Goal: Information Seeking & Learning: Learn about a topic

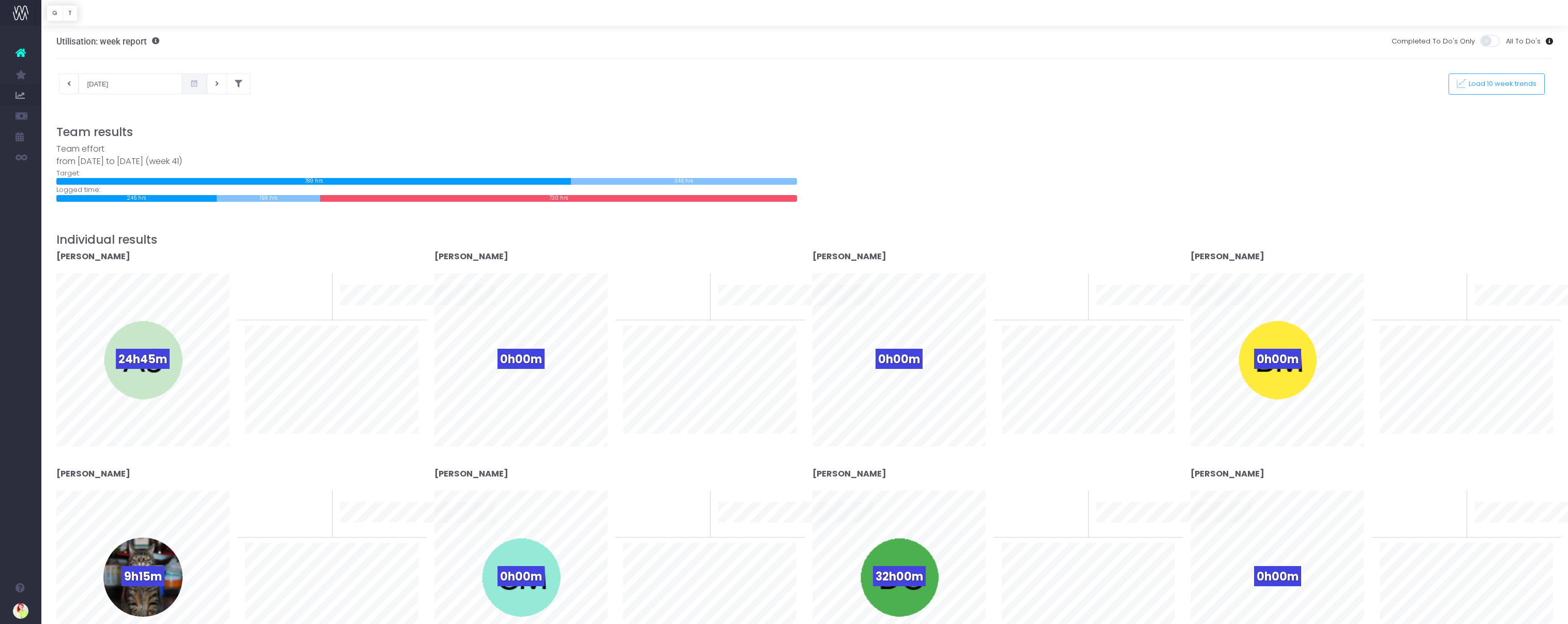
scroll to position [2, 0]
click at [75, 87] on button at bounding box center [69, 83] width 20 height 20
type input "[DATE]"
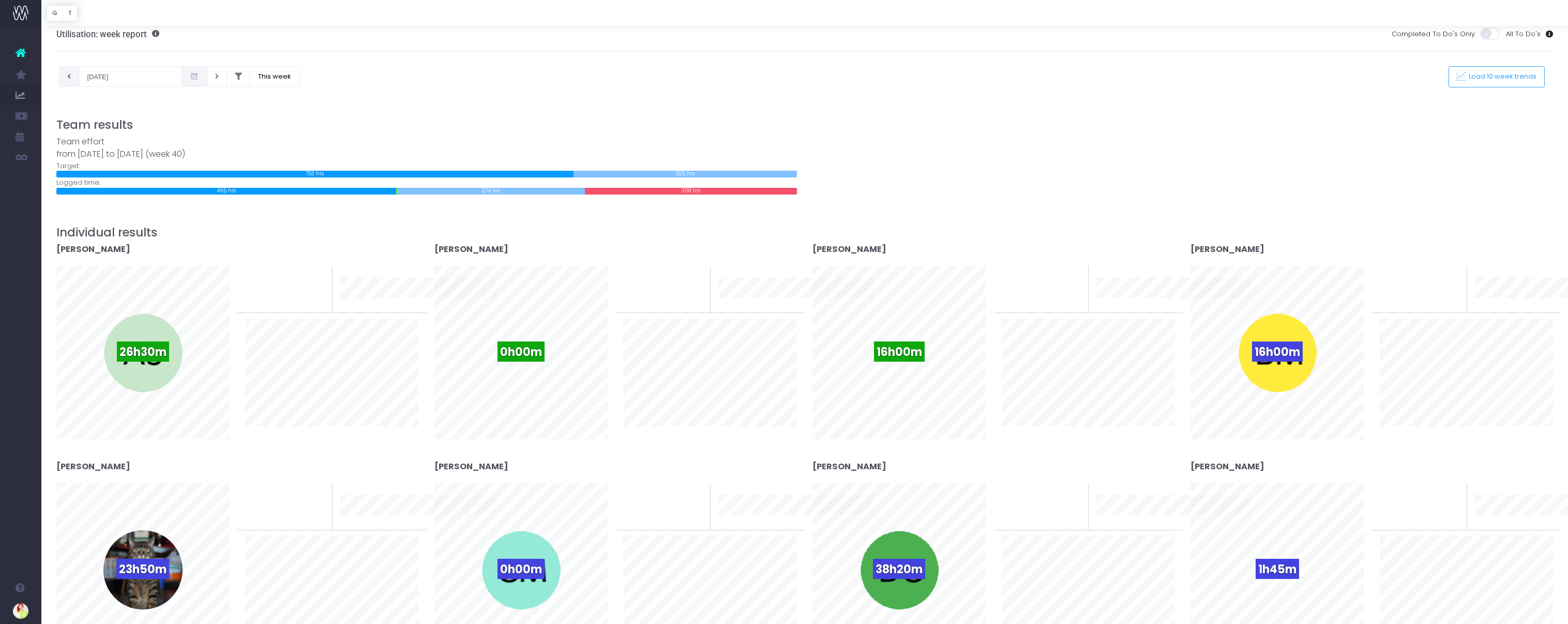
scroll to position [8, 0]
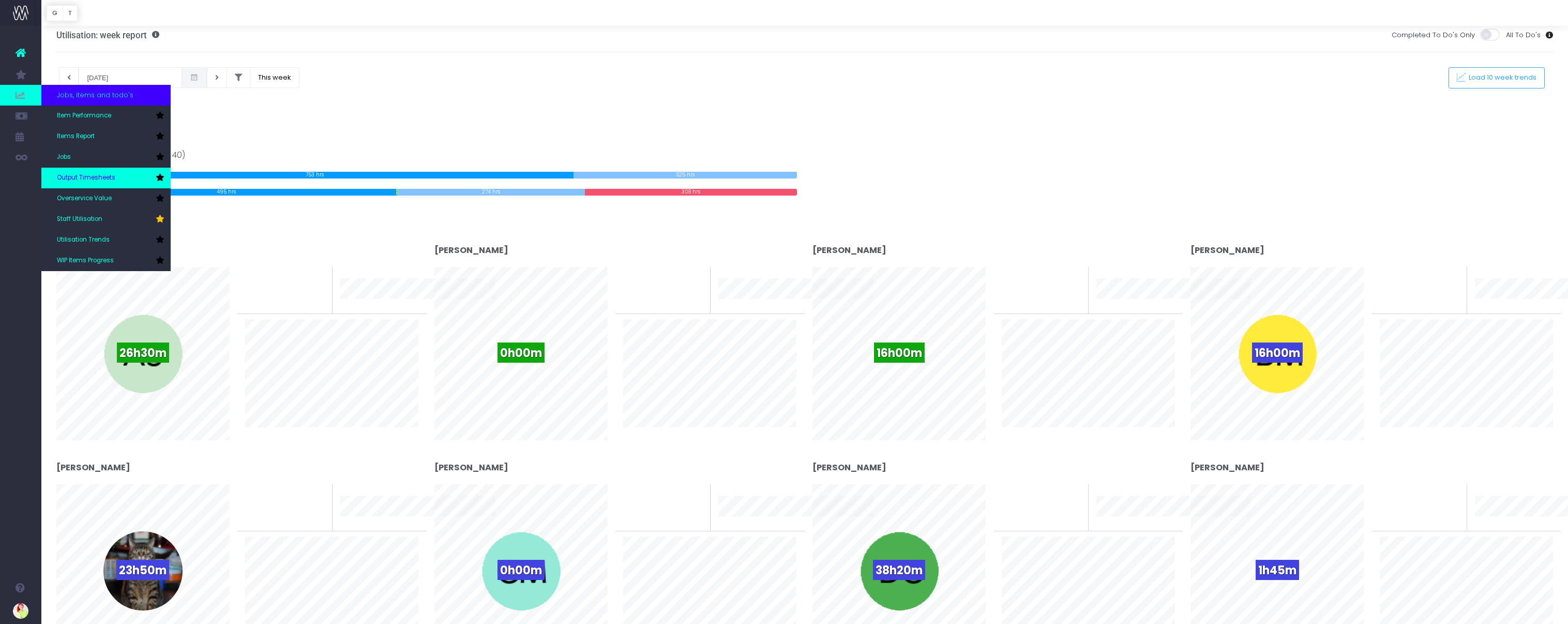
click at [118, 184] on link "Output Timesheets" at bounding box center [106, 178] width 130 height 20
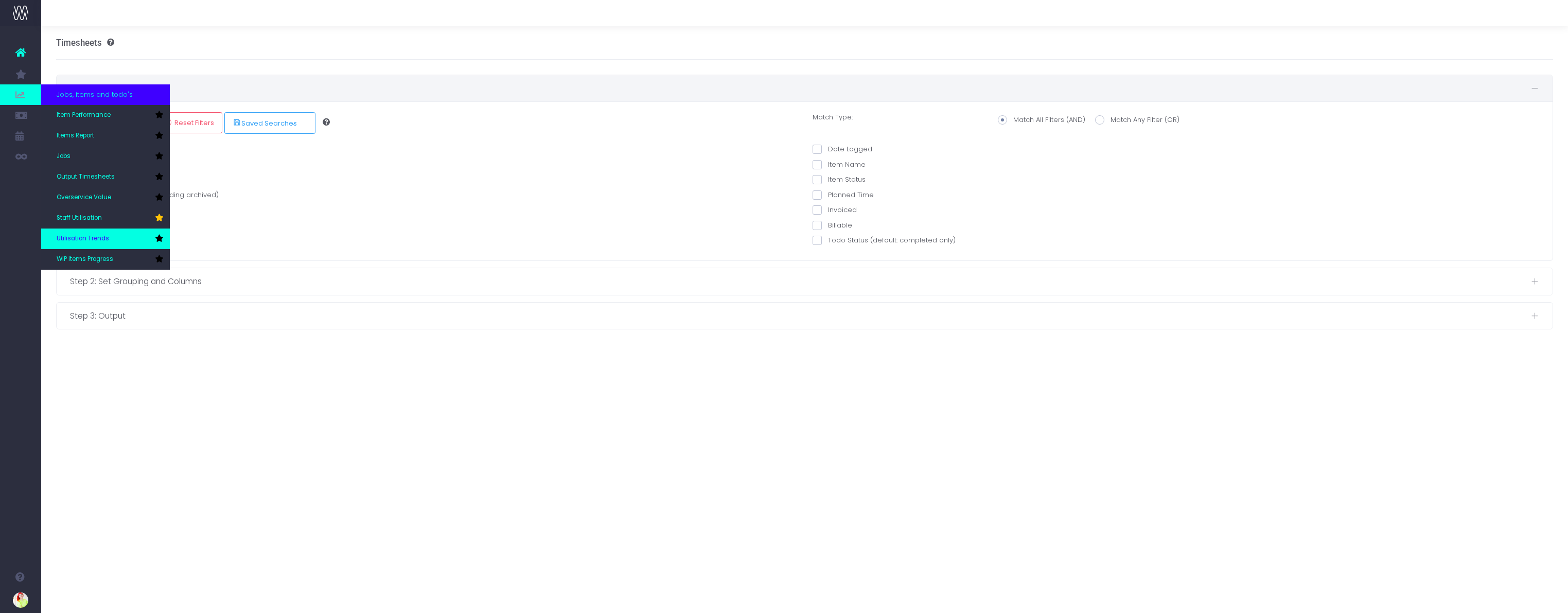
click at [99, 234] on span "Utilisation Trends" at bounding box center [82, 239] width 52 height 9
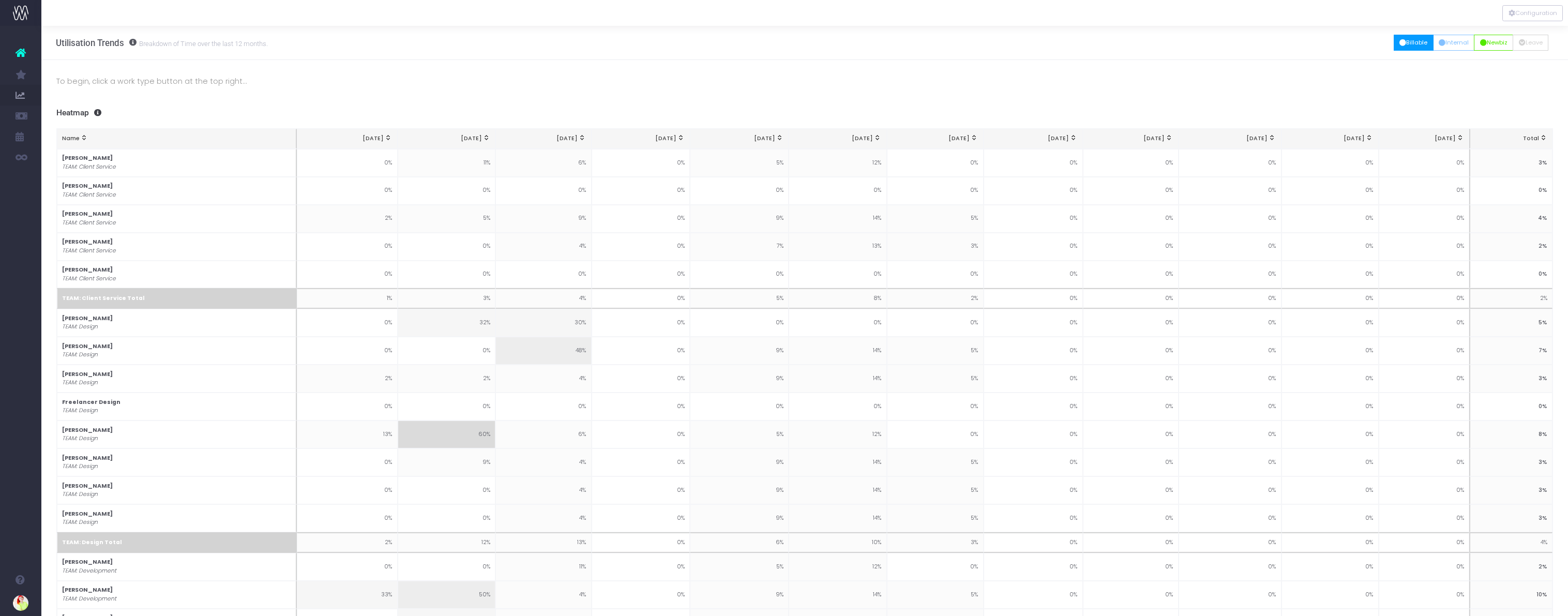
click at [1413, 45] on button "Billable" at bounding box center [1413, 43] width 40 height 16
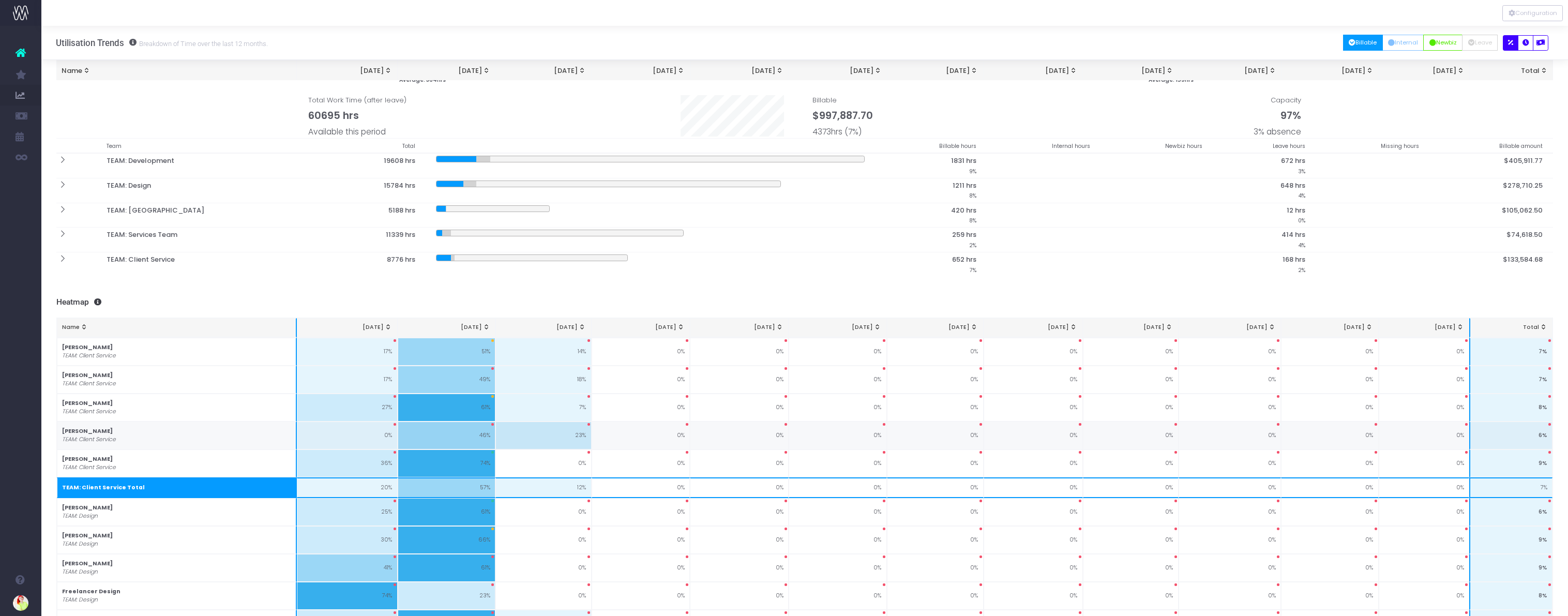
scroll to position [159, 0]
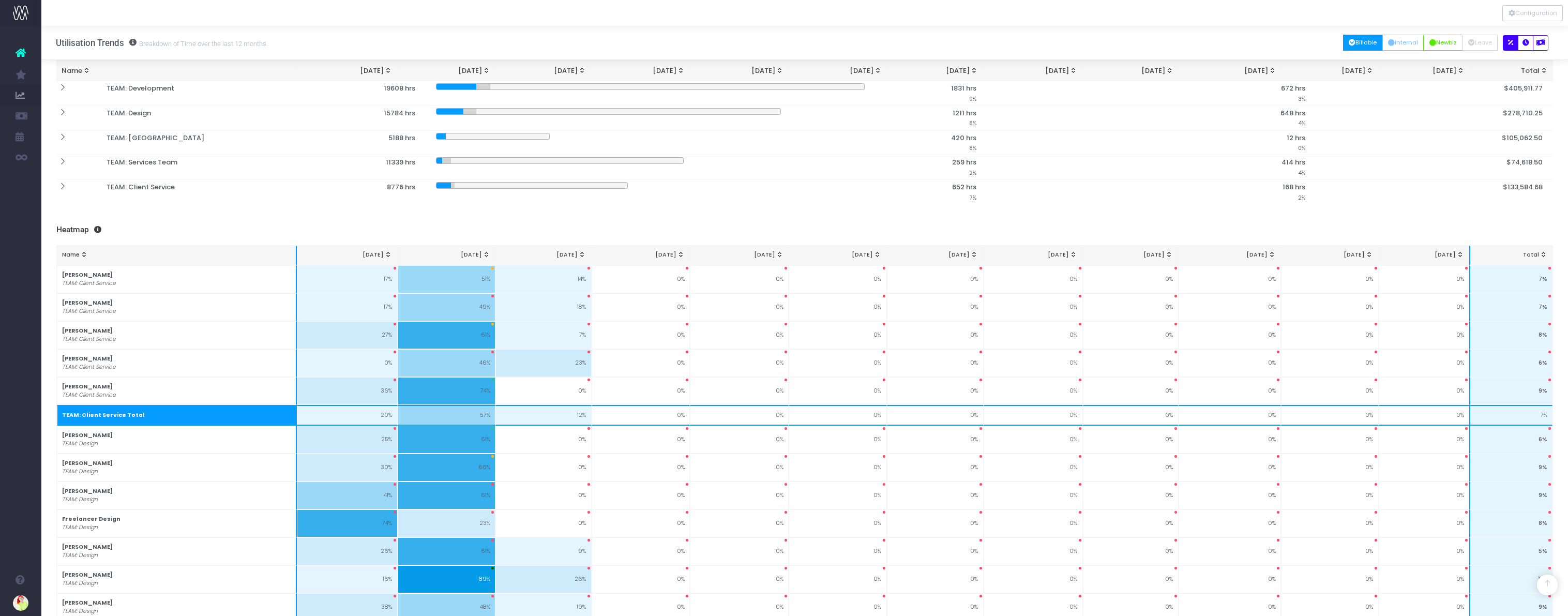
click at [141, 256] on div "Name" at bounding box center [176, 255] width 228 height 9
click at [130, 418] on th "TEAM: Client Service Total" at bounding box center [177, 415] width 241 height 20
click at [1390, 42] on button "Internal" at bounding box center [1404, 43] width 42 height 16
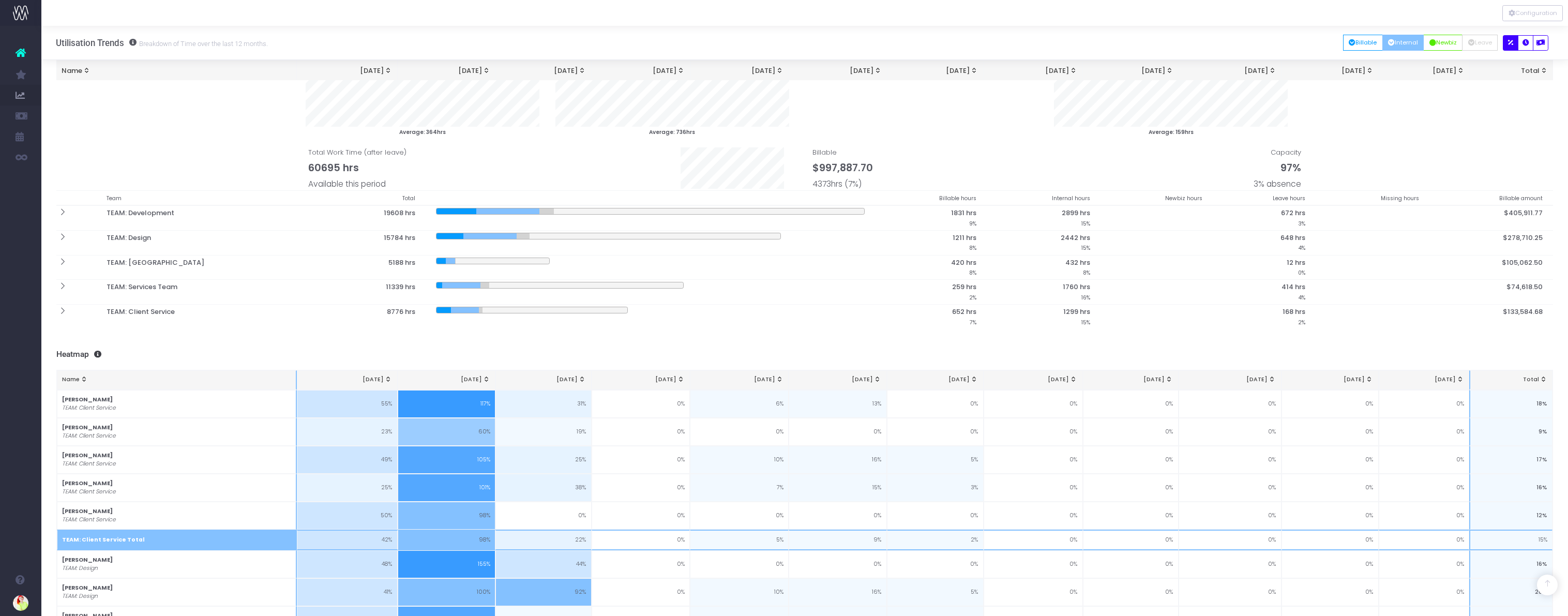
scroll to position [0, 0]
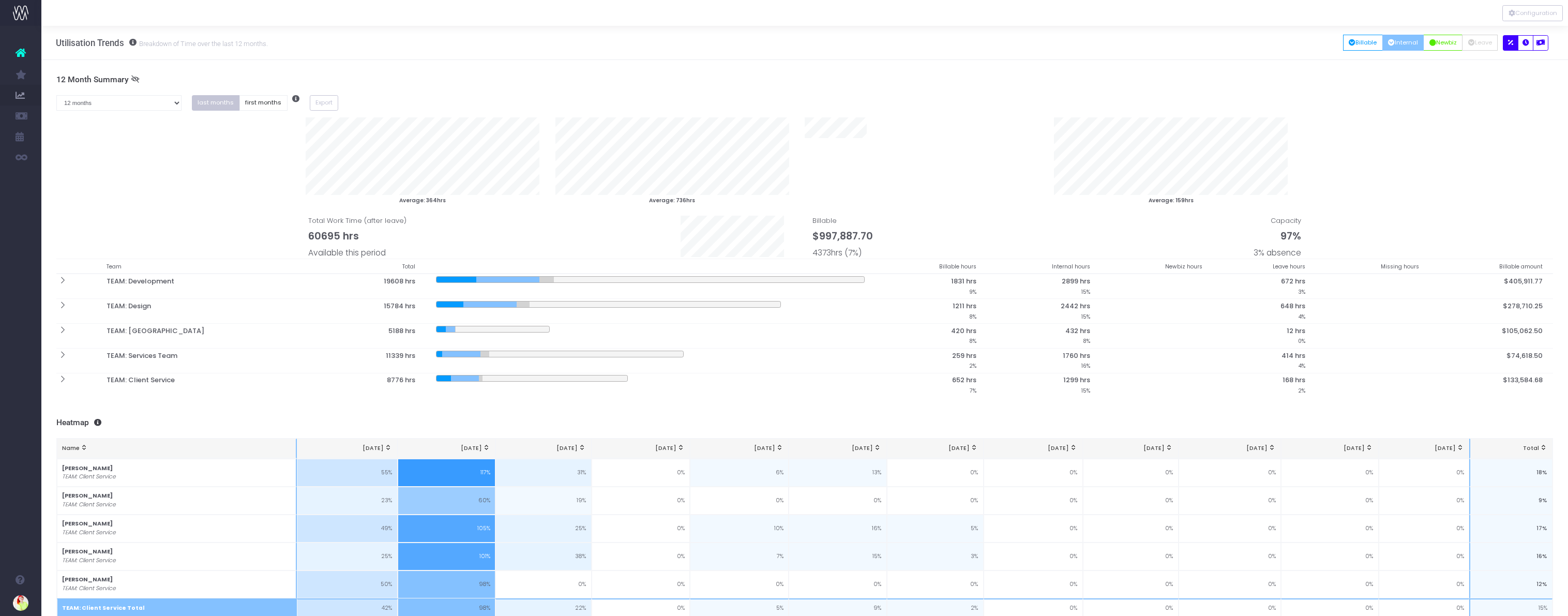
click at [1409, 47] on button "Internal" at bounding box center [1404, 43] width 42 height 16
click at [1431, 43] on icon "button" at bounding box center [1433, 43] width 7 height 0
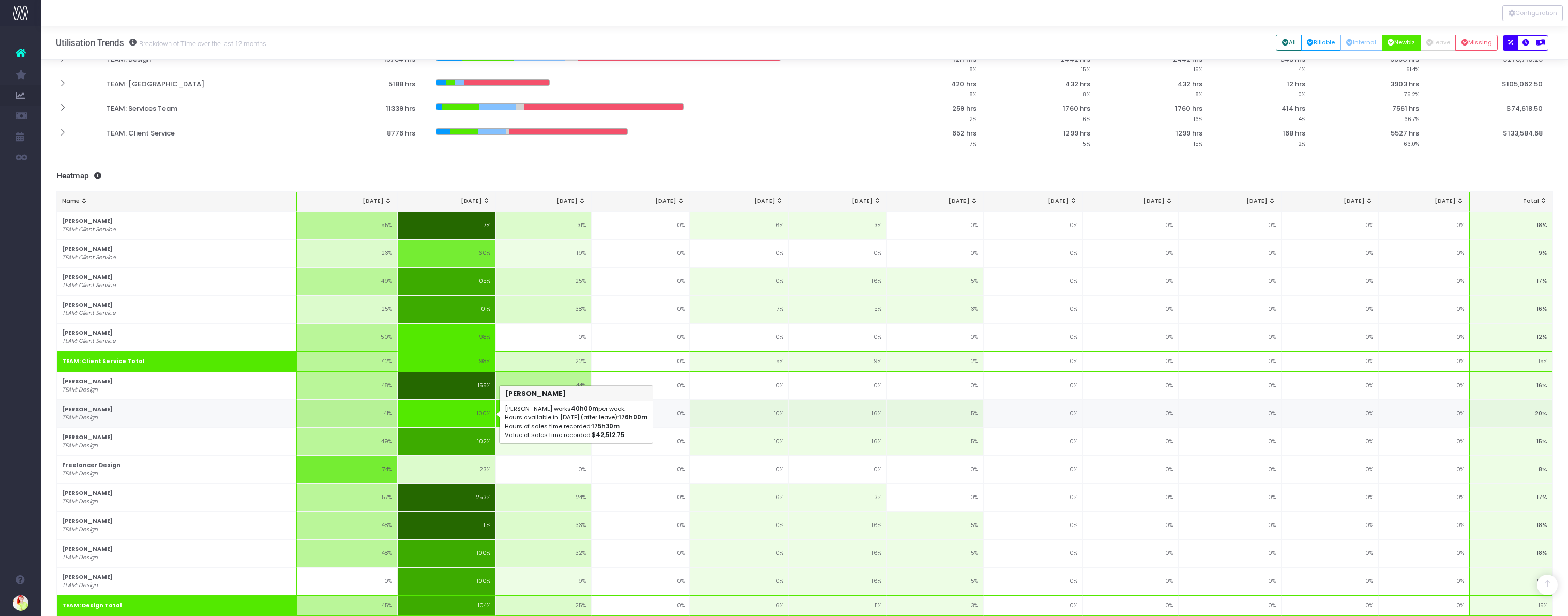
scroll to position [225, 0]
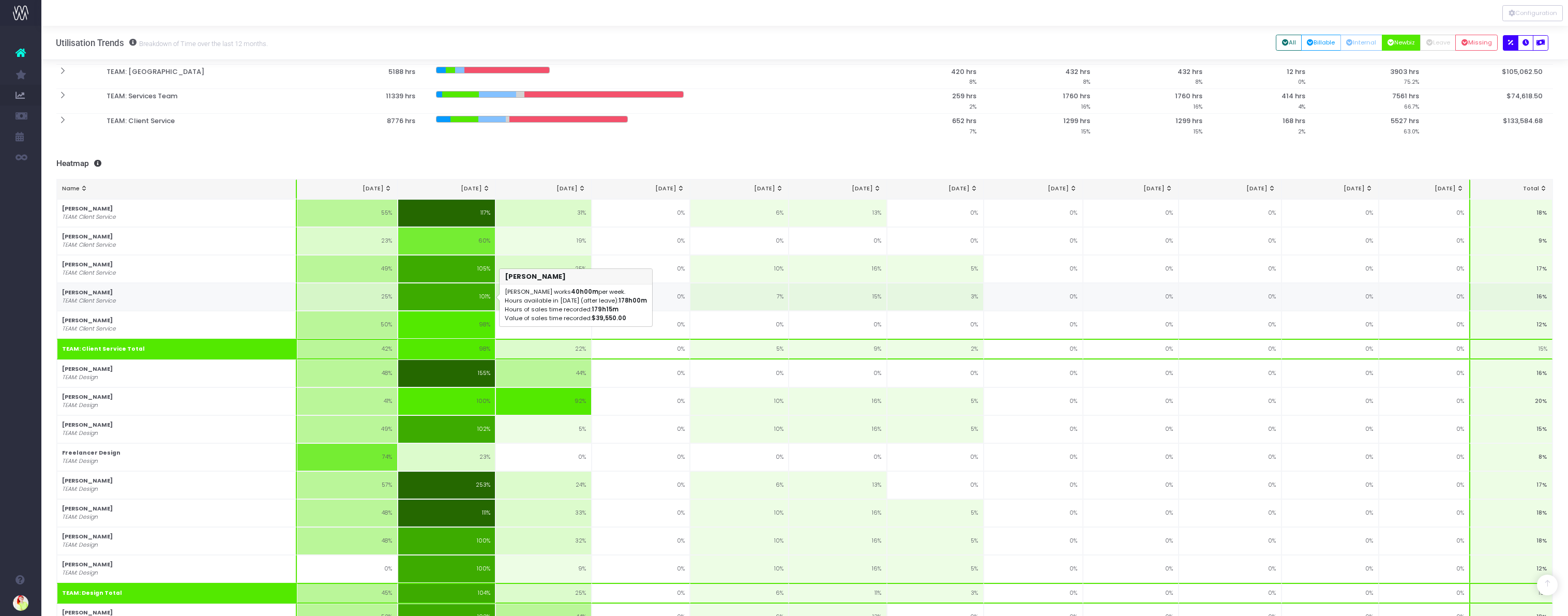
click at [457, 297] on td "101%" at bounding box center [447, 297] width 98 height 28
click at [474, 296] on td "101%" at bounding box center [447, 297] width 98 height 28
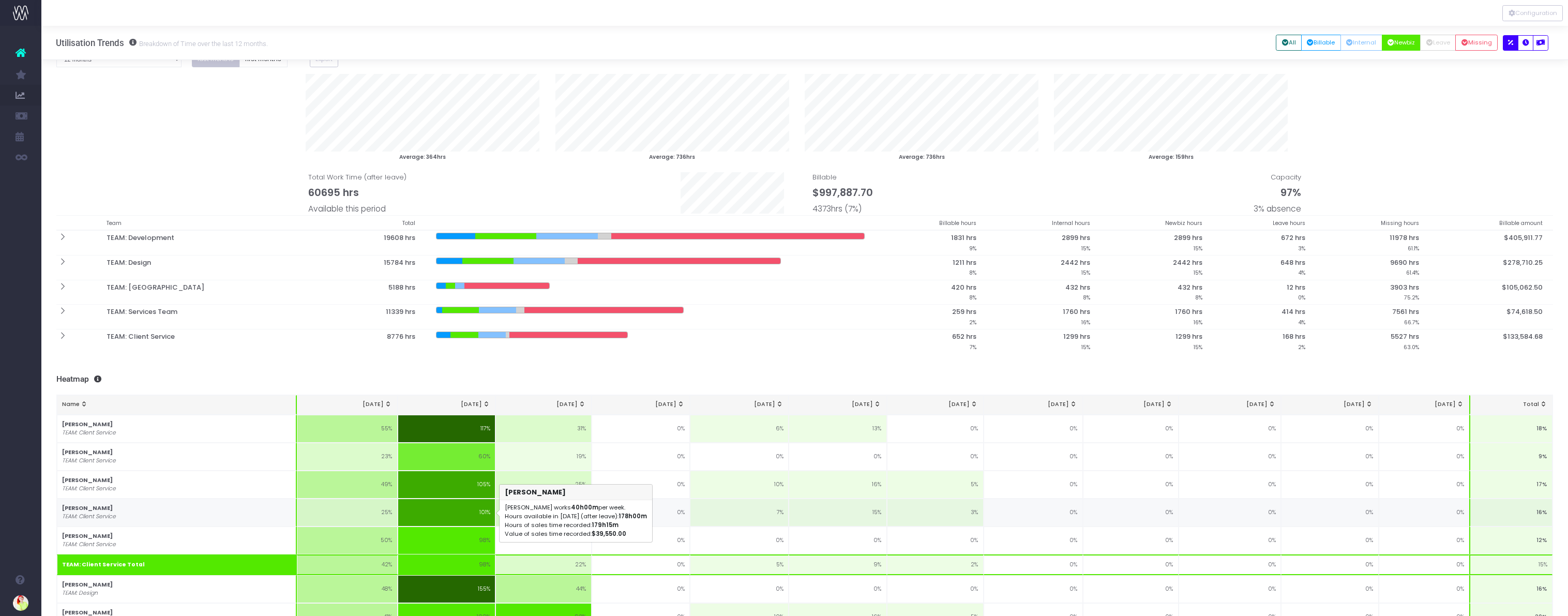
scroll to position [0, 0]
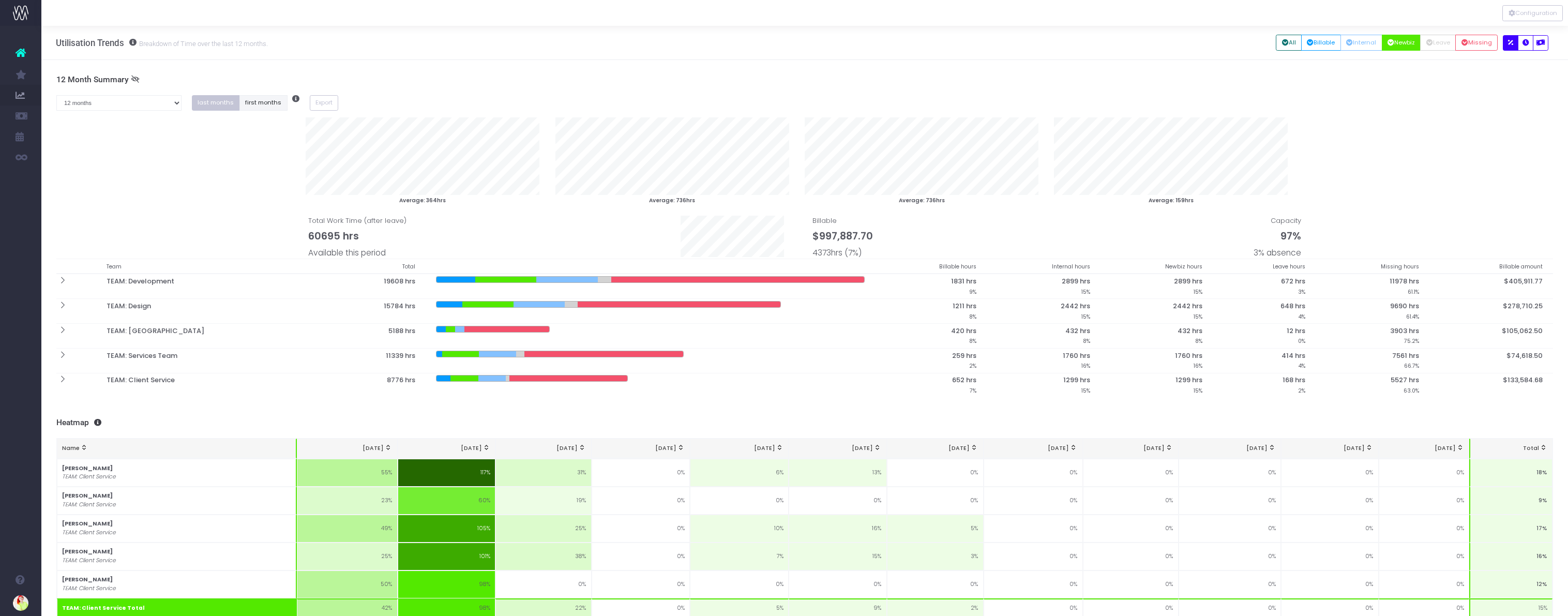
click at [278, 104] on button "first months" at bounding box center [263, 103] width 48 height 16
click at [269, 106] on button "first months" at bounding box center [263, 103] width 48 height 16
click at [183, 107] on div "last months first months" at bounding box center [240, 103] width 118 height 16
click at [176, 106] on select "1 month 2 months 3 months 4 months 5 months 6 months 7 months 8 months 9 months…" at bounding box center [119, 103] width 125 height 16
click at [57, 95] on select "1 month 2 months 3 months 4 months 5 months 6 months 7 months 8 months 9 months…" at bounding box center [119, 103] width 125 height 16
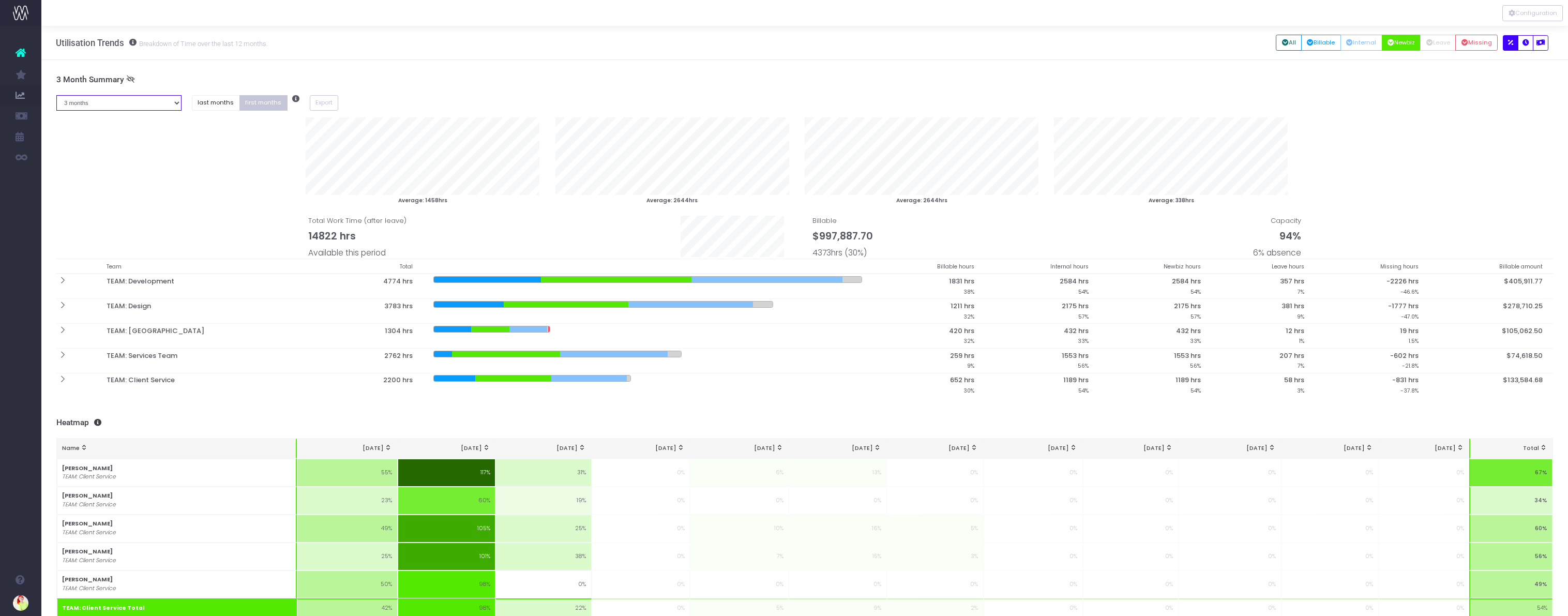
click at [155, 103] on select "1 month 2 months 3 months 4 months 5 months 6 months 7 months 8 months 9 months…" at bounding box center [119, 103] width 125 height 16
select select "two"
click at [57, 95] on select "1 month 2 months 3 months 4 months 5 months 6 months 7 months 8 months 9 months…" at bounding box center [119, 103] width 125 height 16
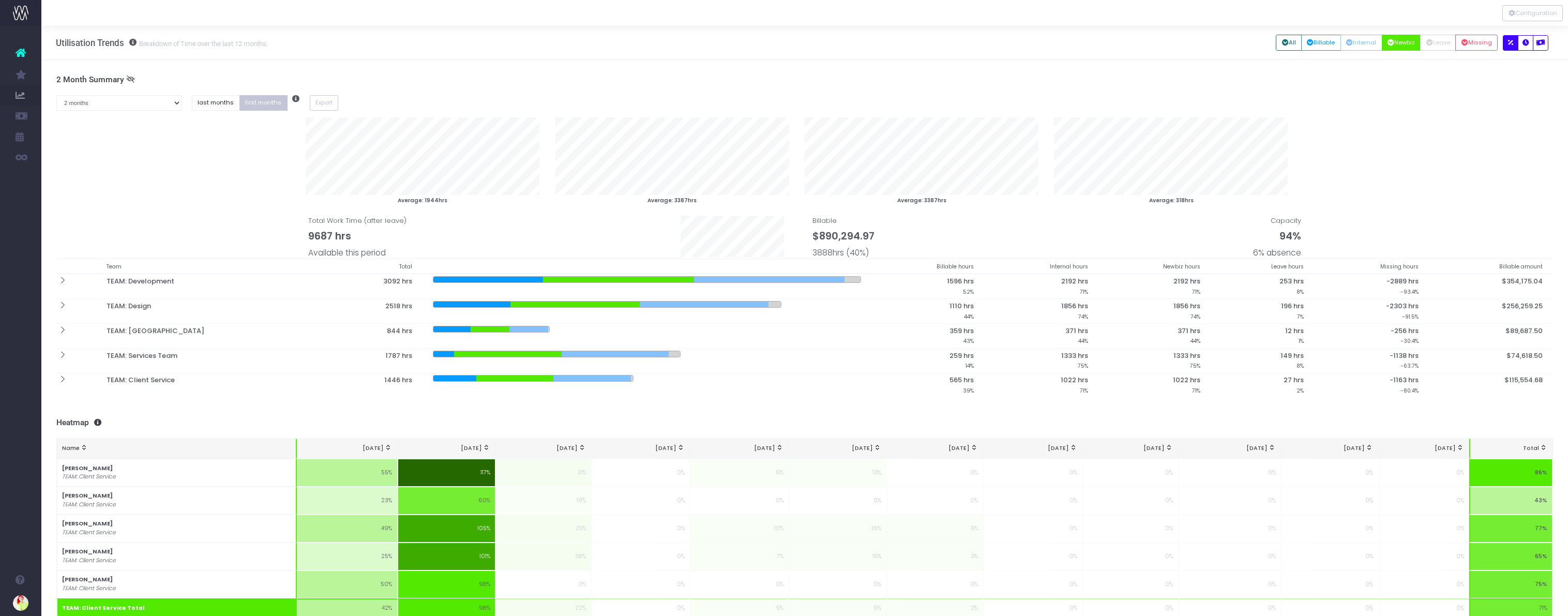
click at [191, 180] on div "Average: 1944hrs Average: 3387hrs Average: 3387hrs Average: 318hrs" at bounding box center [797, 161] width 1513 height 88
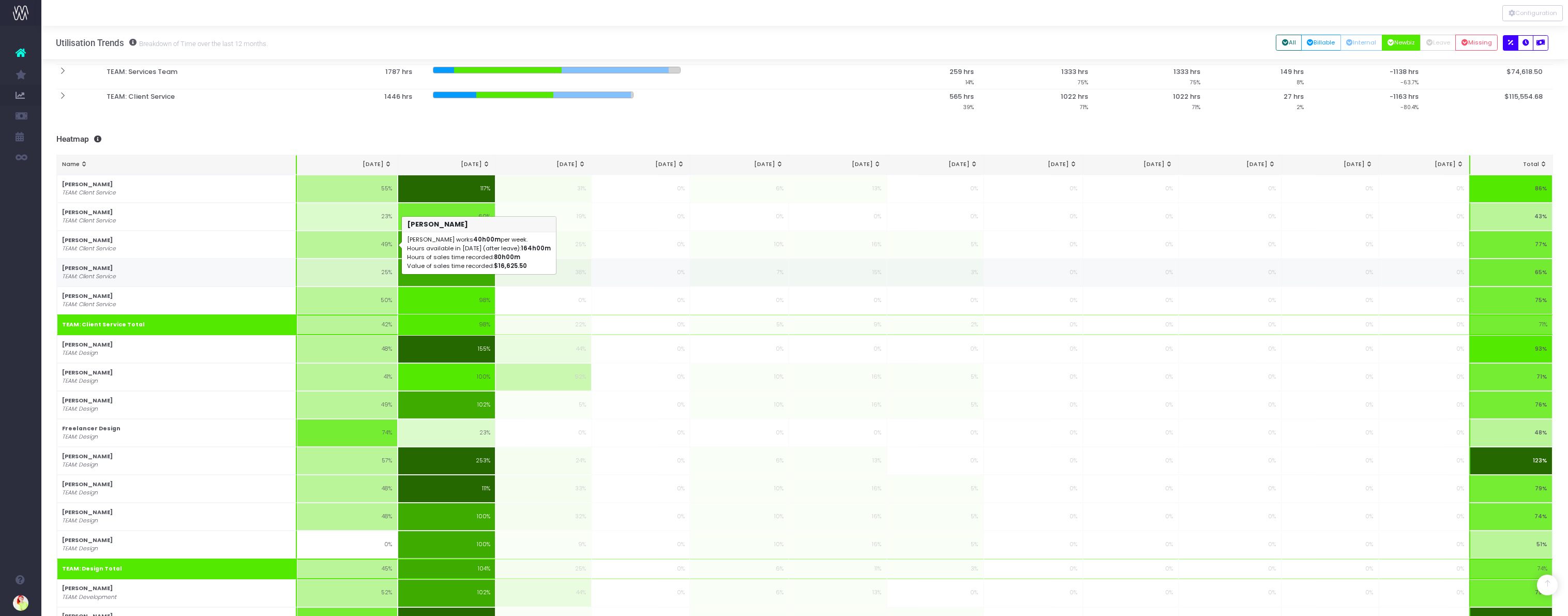
scroll to position [249, 0]
click at [1472, 44] on button "Missing" at bounding box center [1476, 43] width 42 height 16
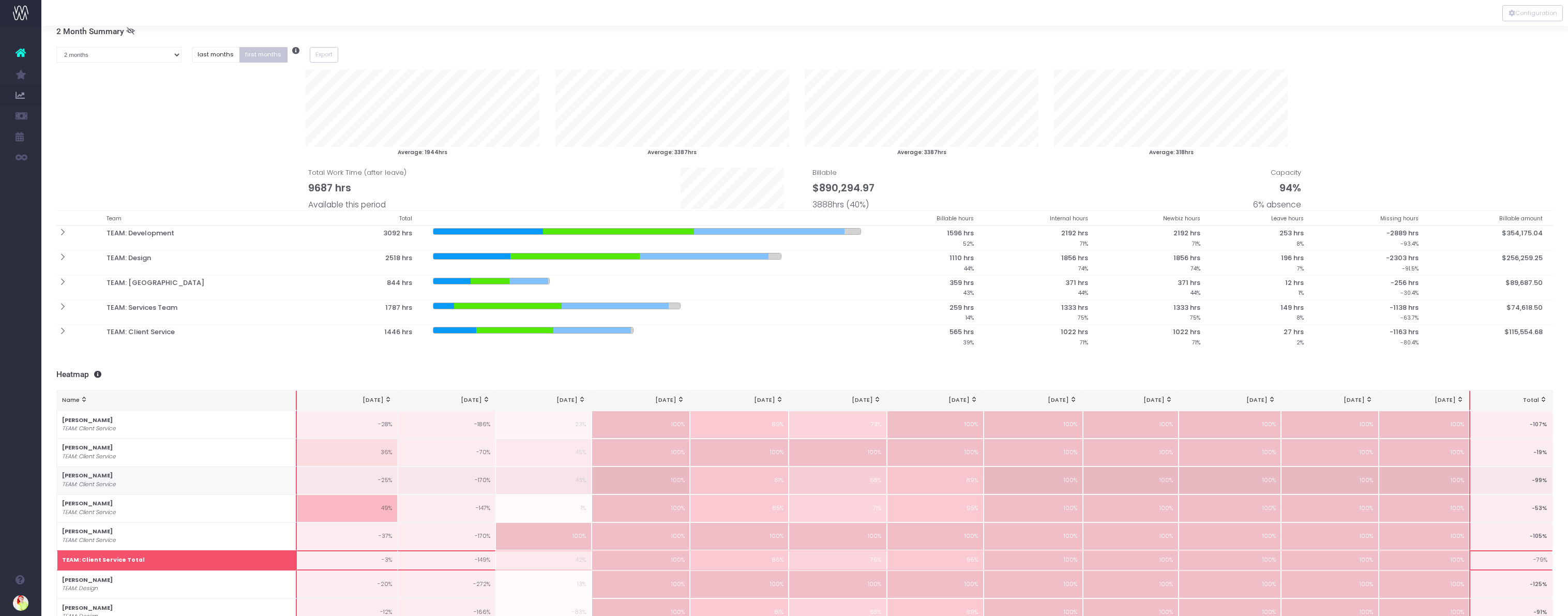
scroll to position [0, 0]
